Goal: Book appointment/travel/reservation

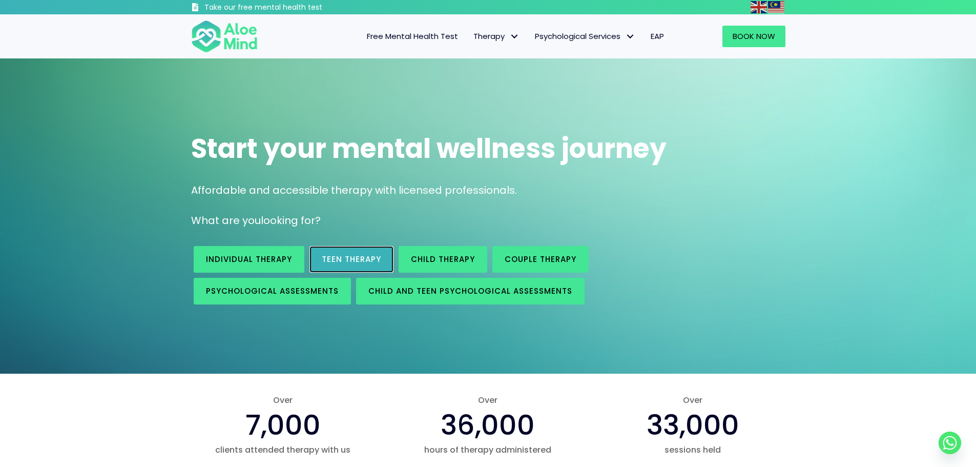
click at [333, 257] on span "Teen Therapy" at bounding box center [351, 259] width 59 height 11
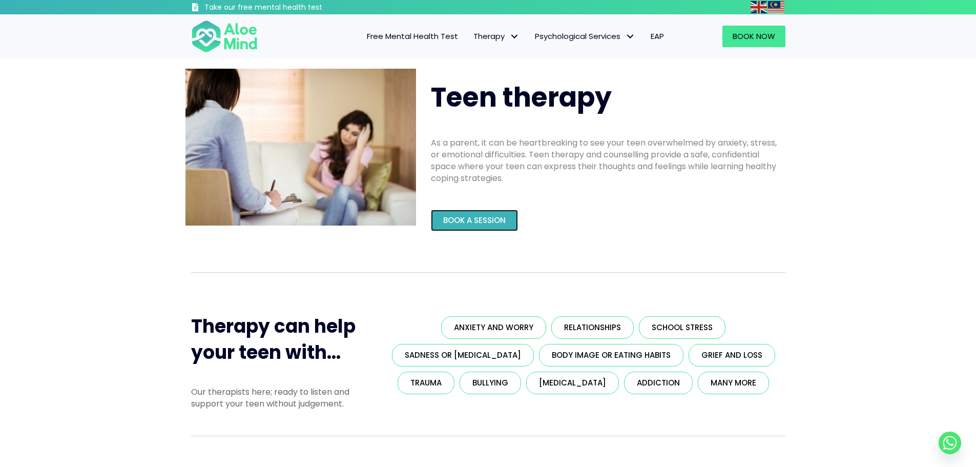
click at [460, 217] on span "Book a Session" at bounding box center [474, 220] width 62 height 11
click at [514, 330] on span "Anxiety and worry" at bounding box center [493, 327] width 79 height 11
